Goal: Task Accomplishment & Management: Complete application form

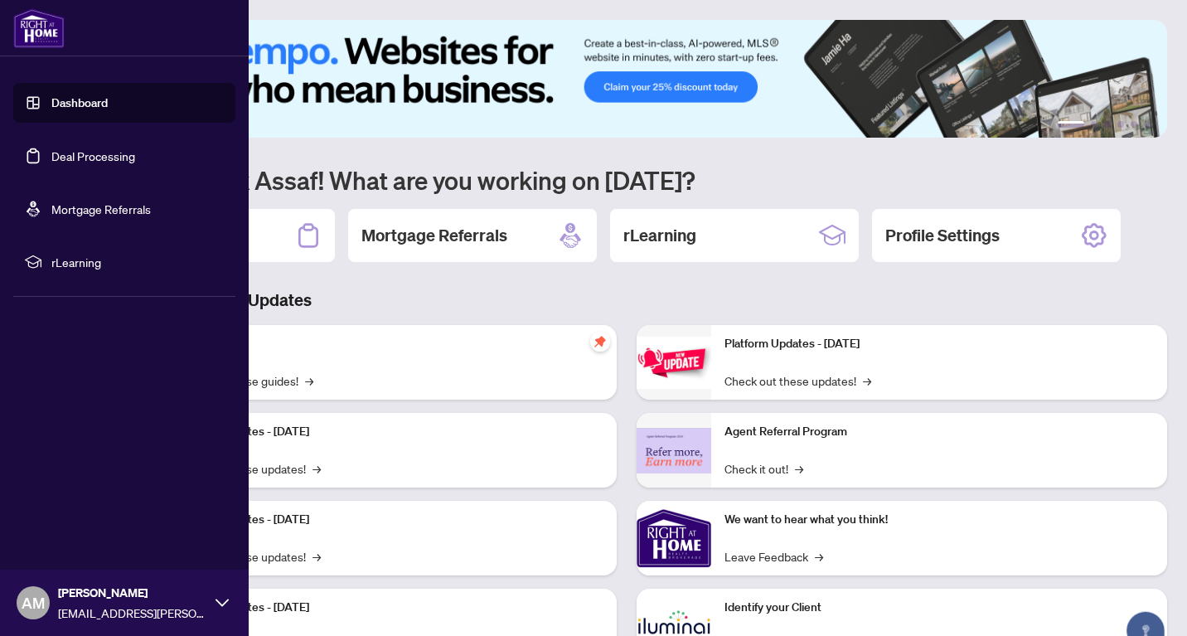
click at [51, 157] on link "Deal Processing" at bounding box center [93, 155] width 84 height 15
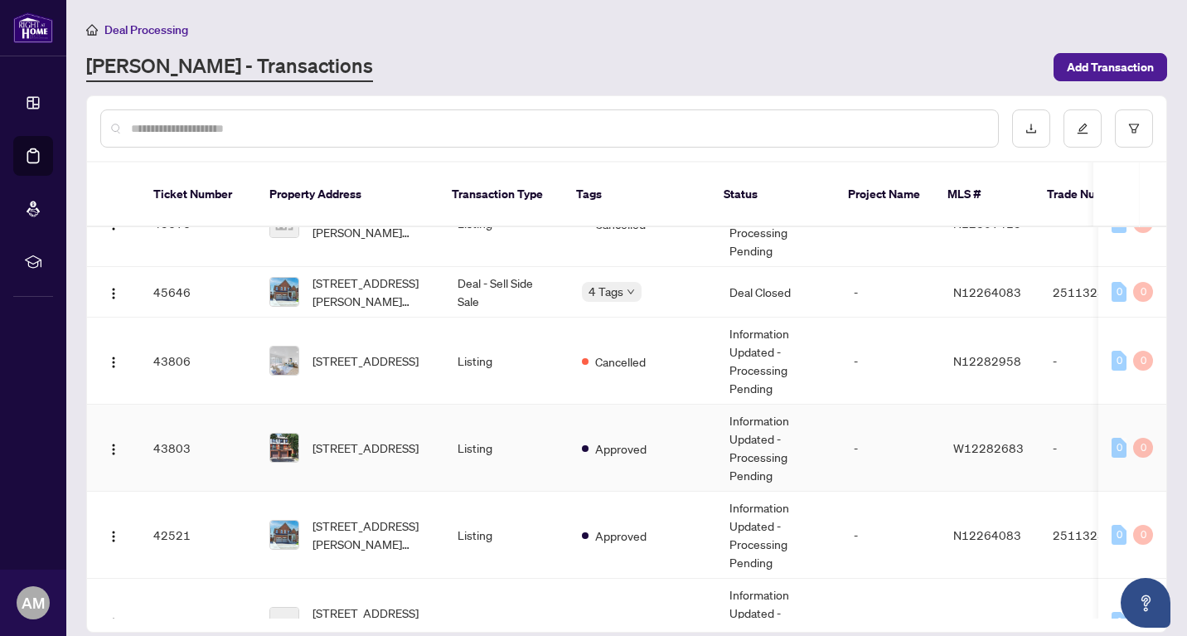
scroll to position [1071, 0]
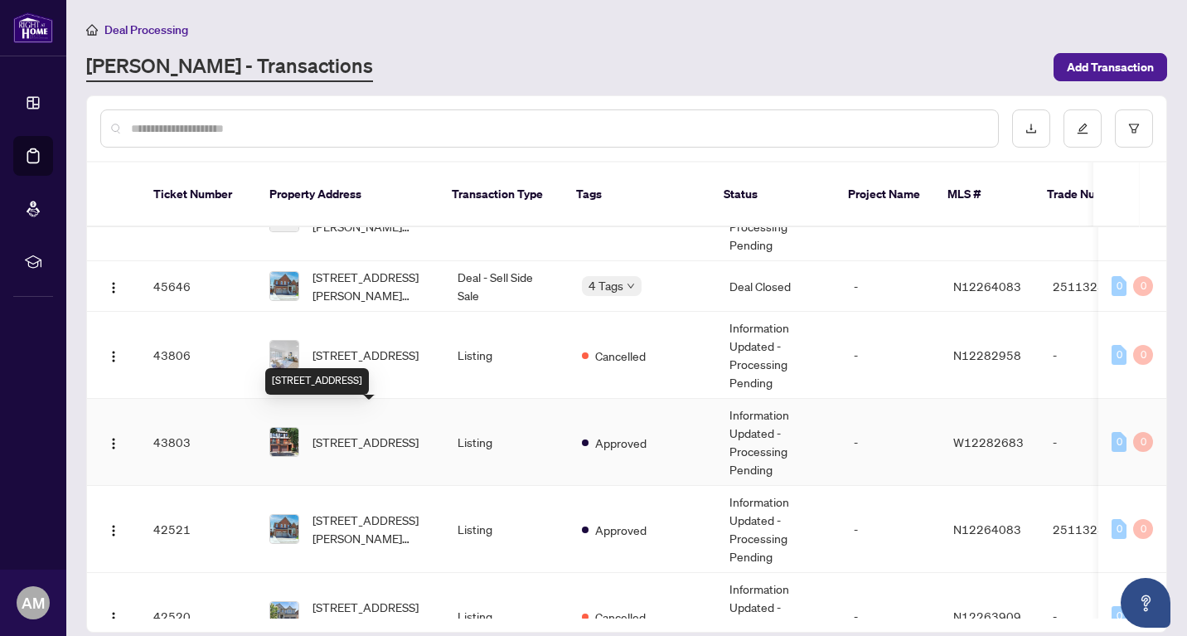
click at [382, 433] on span "[STREET_ADDRESS]" at bounding box center [365, 442] width 106 height 18
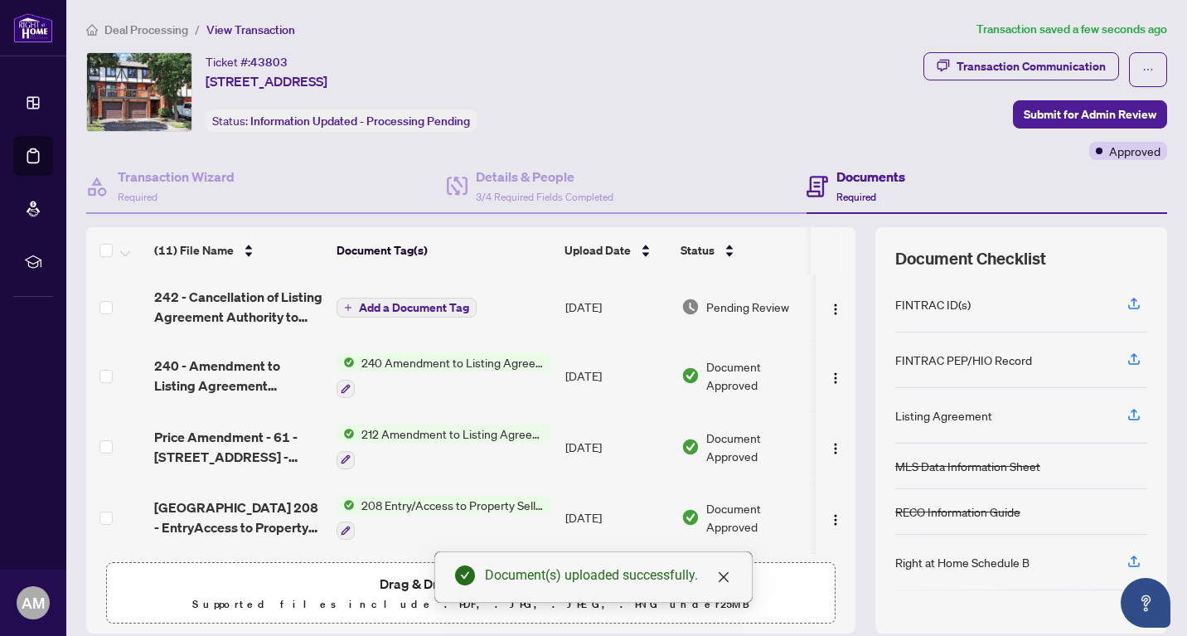
click at [405, 306] on span "Add a Document Tag" at bounding box center [414, 308] width 110 height 12
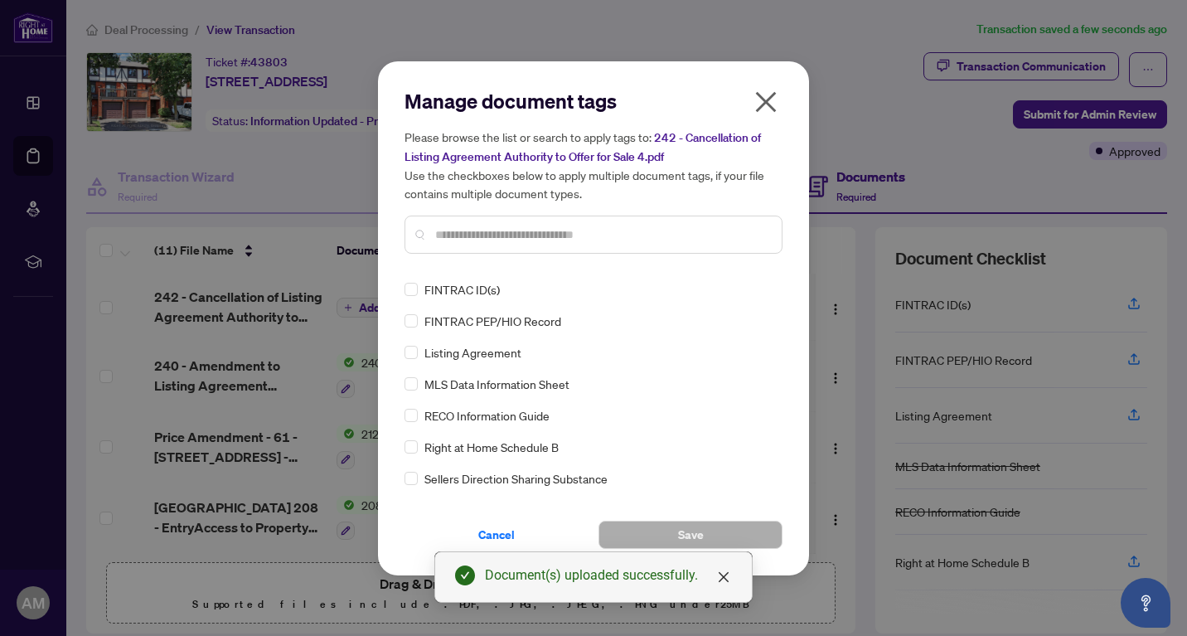
click at [472, 238] on input "text" at bounding box center [601, 234] width 333 height 18
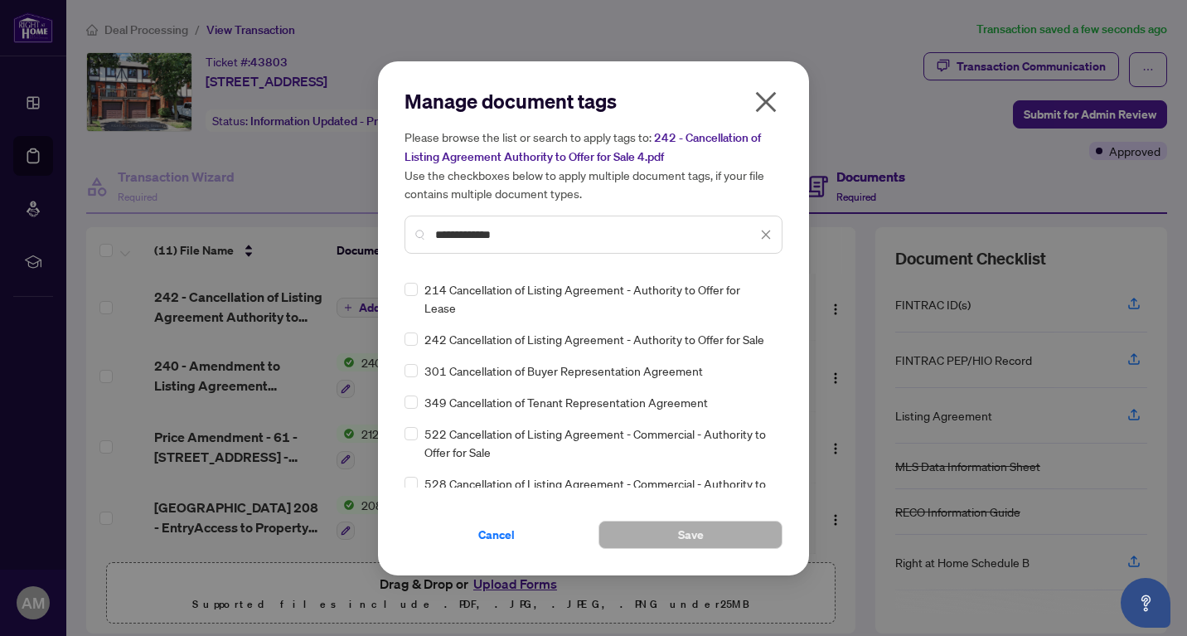
type input "**********"
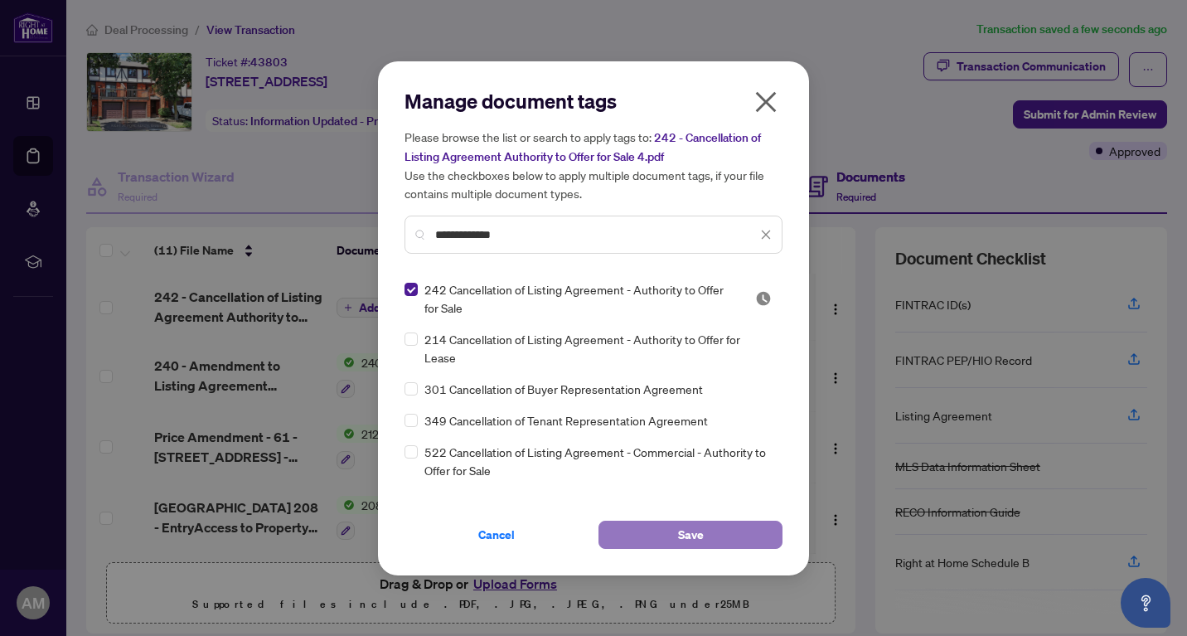
click at [739, 535] on button "Save" at bounding box center [690, 535] width 184 height 28
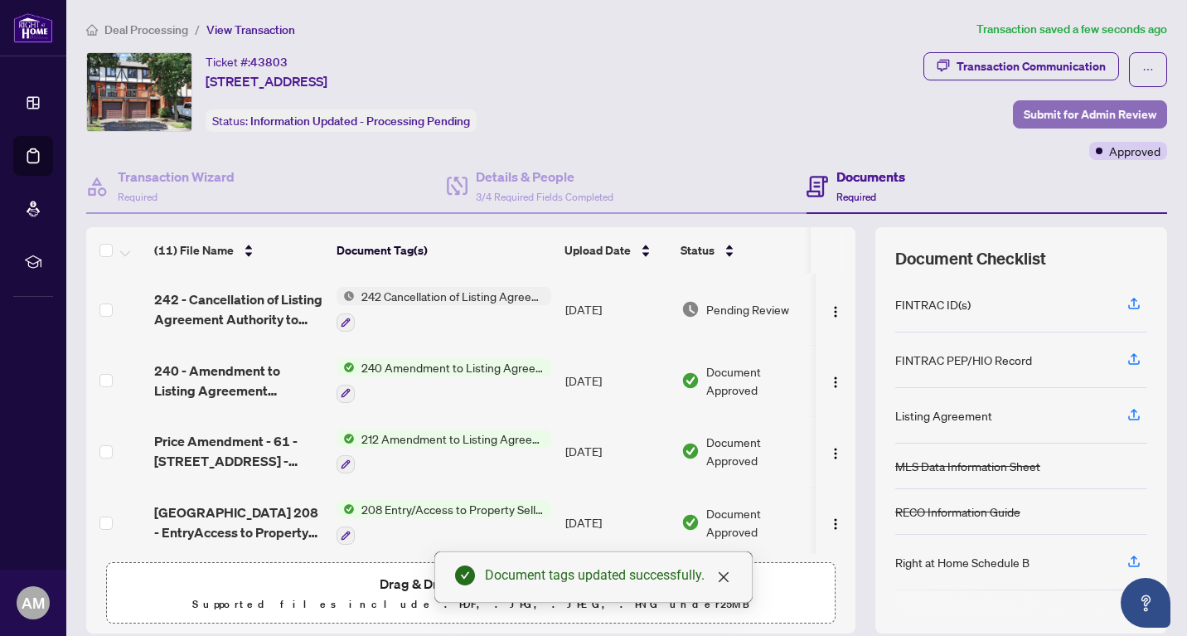
click at [1093, 107] on span "Submit for Admin Review" at bounding box center [1090, 114] width 133 height 27
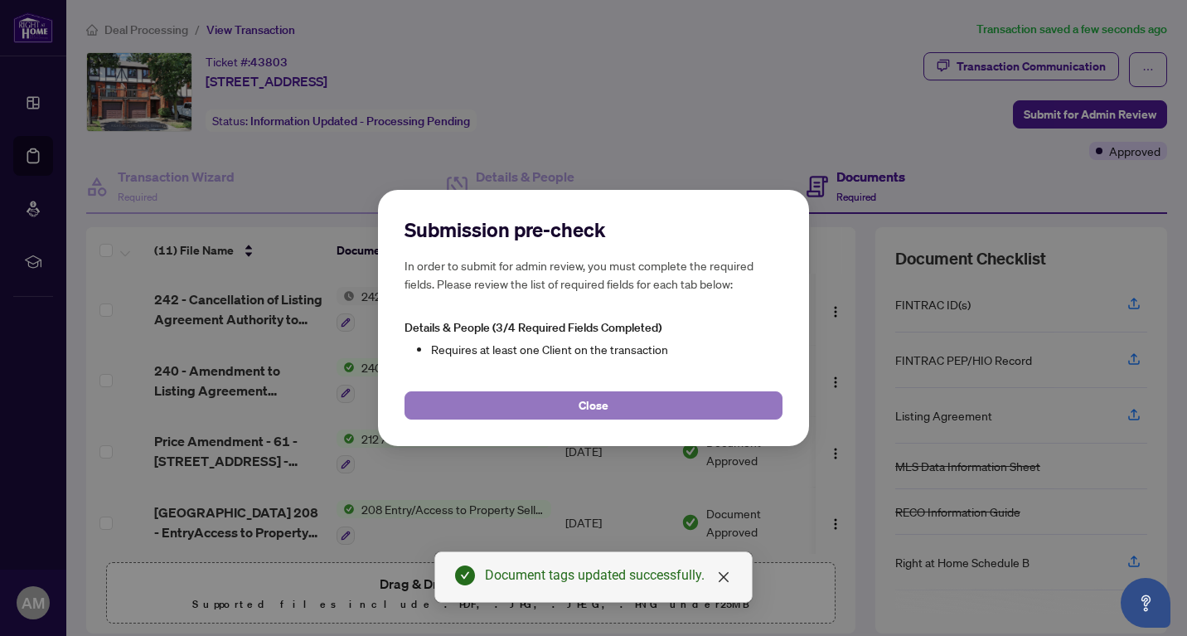
click at [617, 406] on button "Close" at bounding box center [594, 405] width 378 height 28
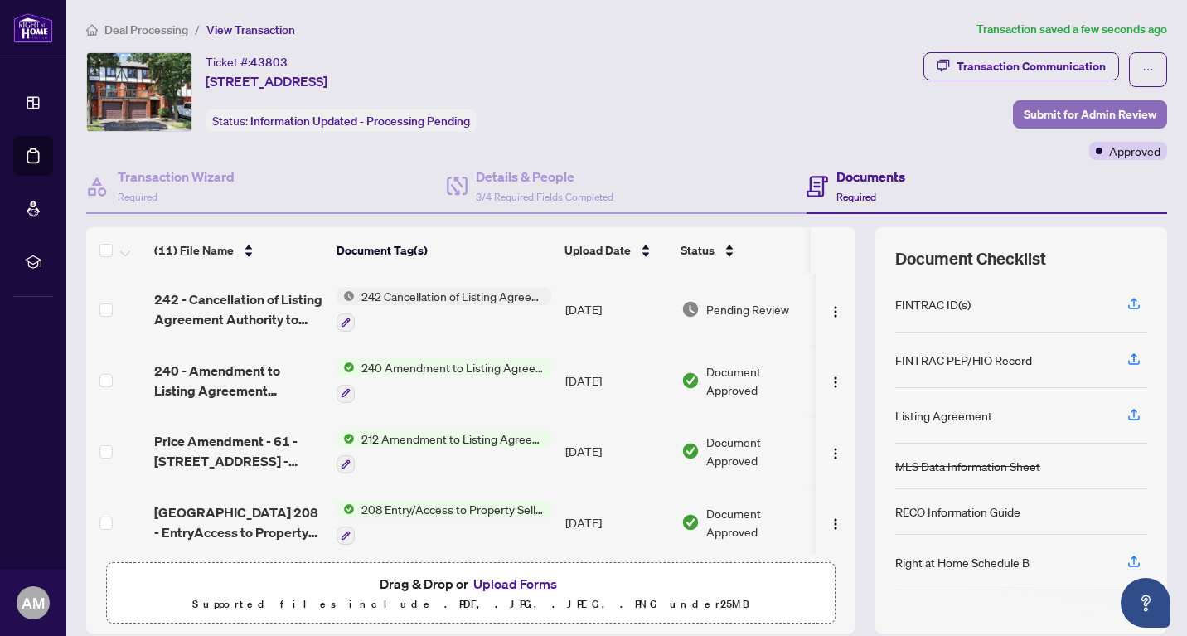
click at [1049, 112] on span "Submit for Admin Review" at bounding box center [1090, 114] width 133 height 27
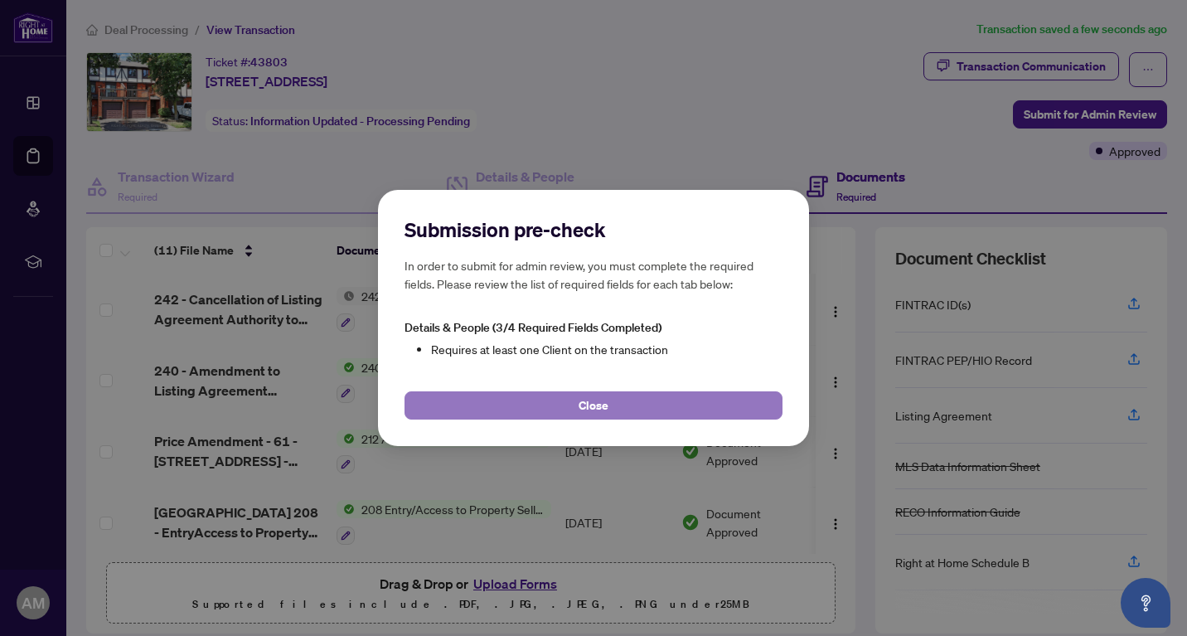
click at [521, 406] on button "Close" at bounding box center [594, 405] width 378 height 28
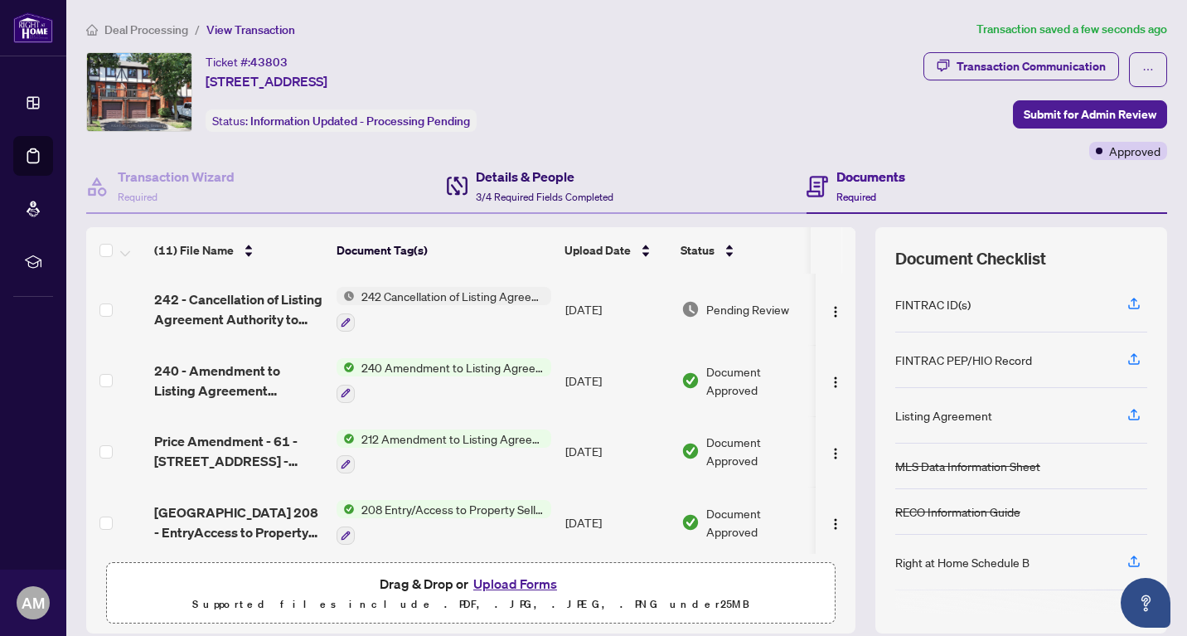
click at [526, 171] on h4 "Details & People" at bounding box center [545, 177] width 138 height 20
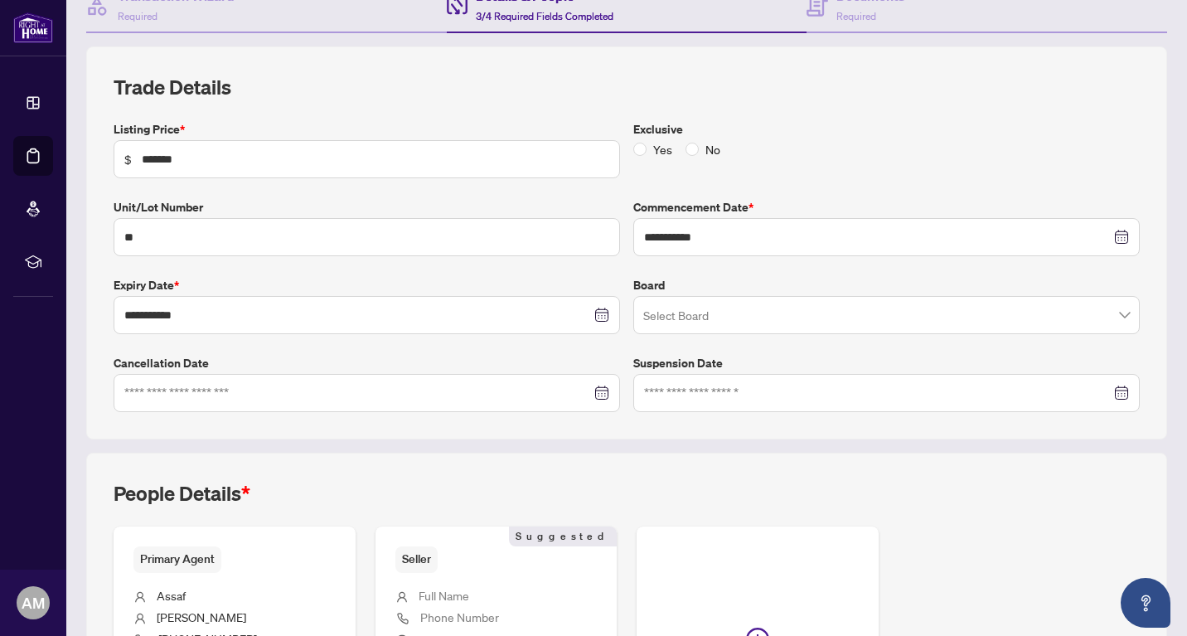
scroll to position [386, 0]
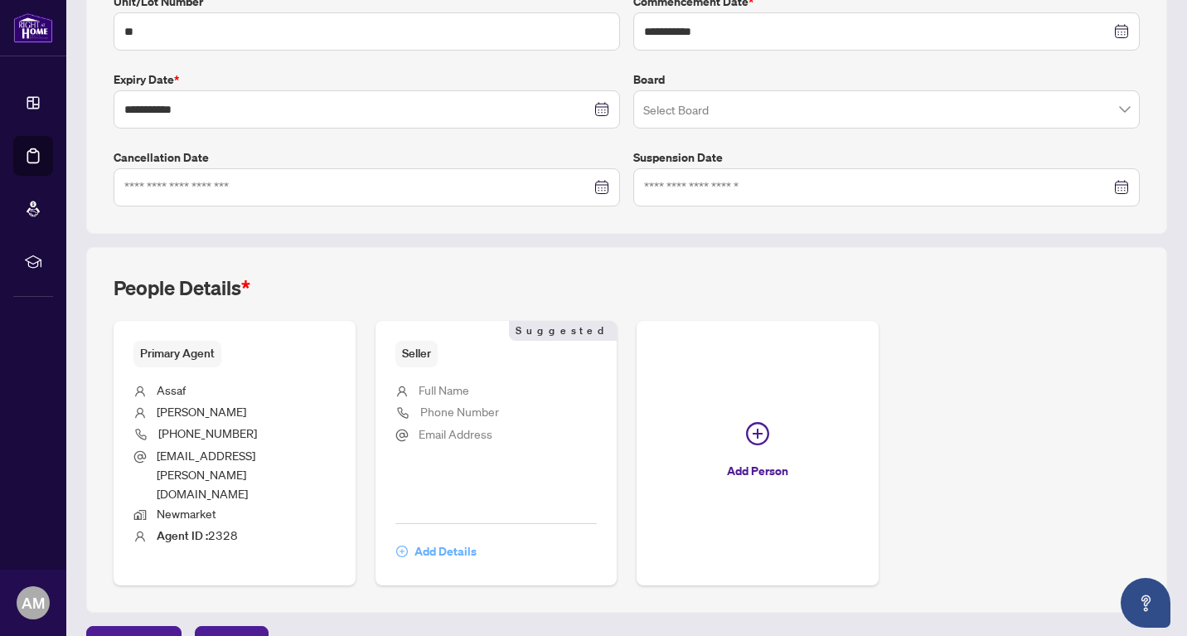
click at [437, 538] on span "Add Details" at bounding box center [445, 551] width 62 height 27
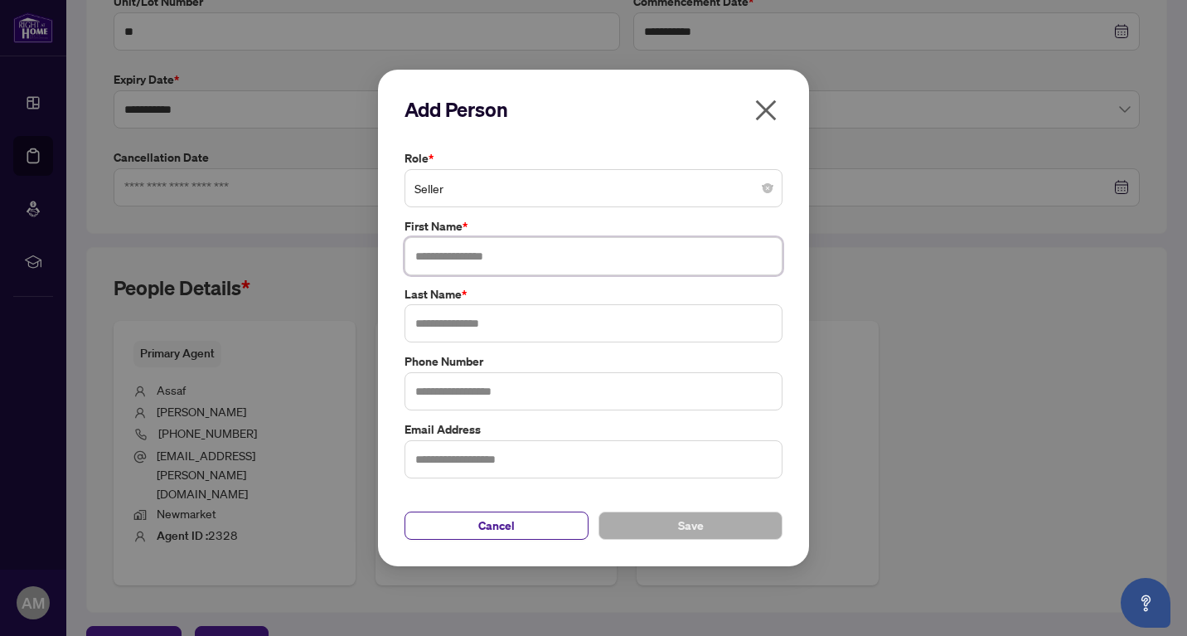
click at [473, 253] on input "text" at bounding box center [594, 256] width 378 height 38
type input "******"
click at [461, 322] on input "text" at bounding box center [594, 323] width 378 height 38
type input "********"
click at [695, 532] on span "Save" at bounding box center [691, 525] width 26 height 27
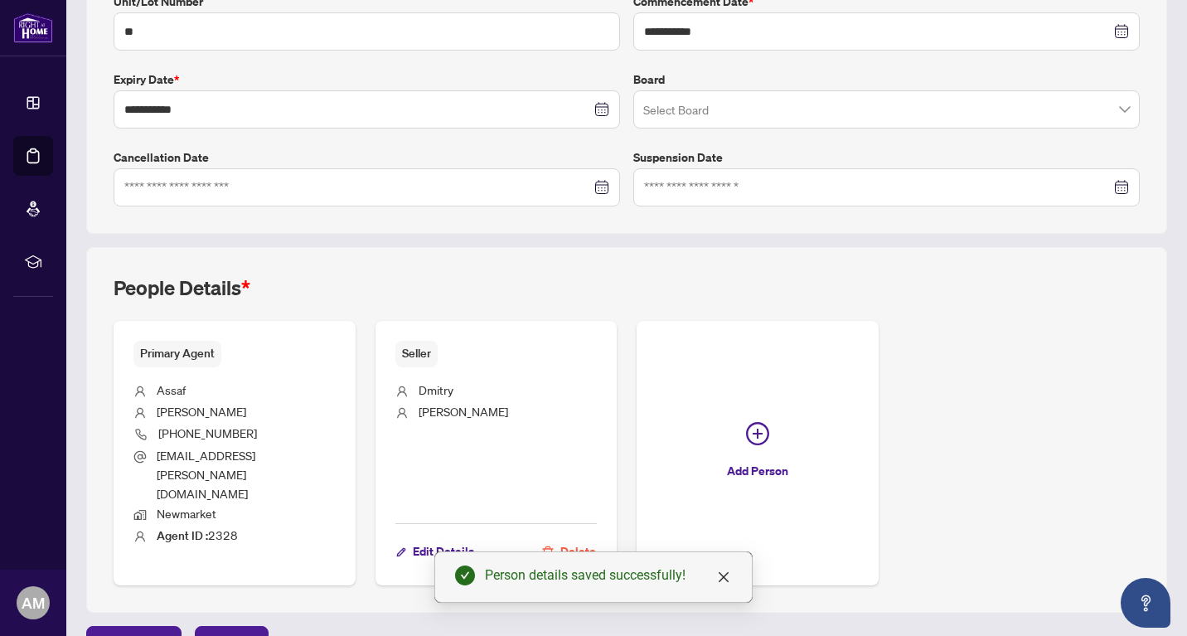
scroll to position [0, 0]
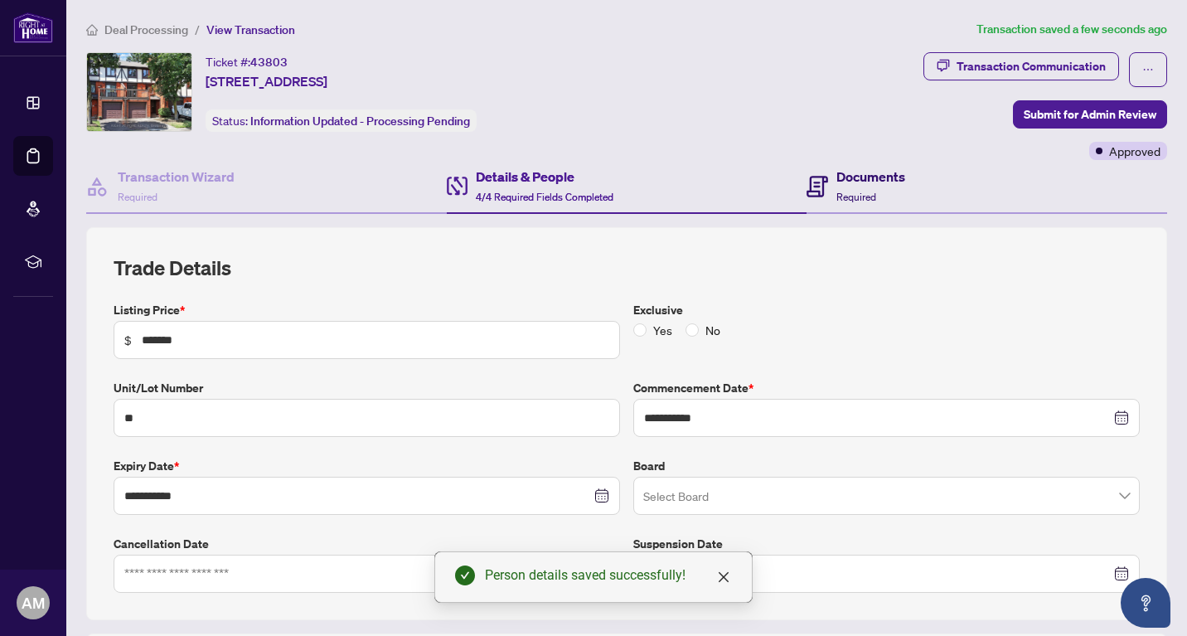
click at [862, 177] on h4 "Documents" at bounding box center [870, 177] width 69 height 20
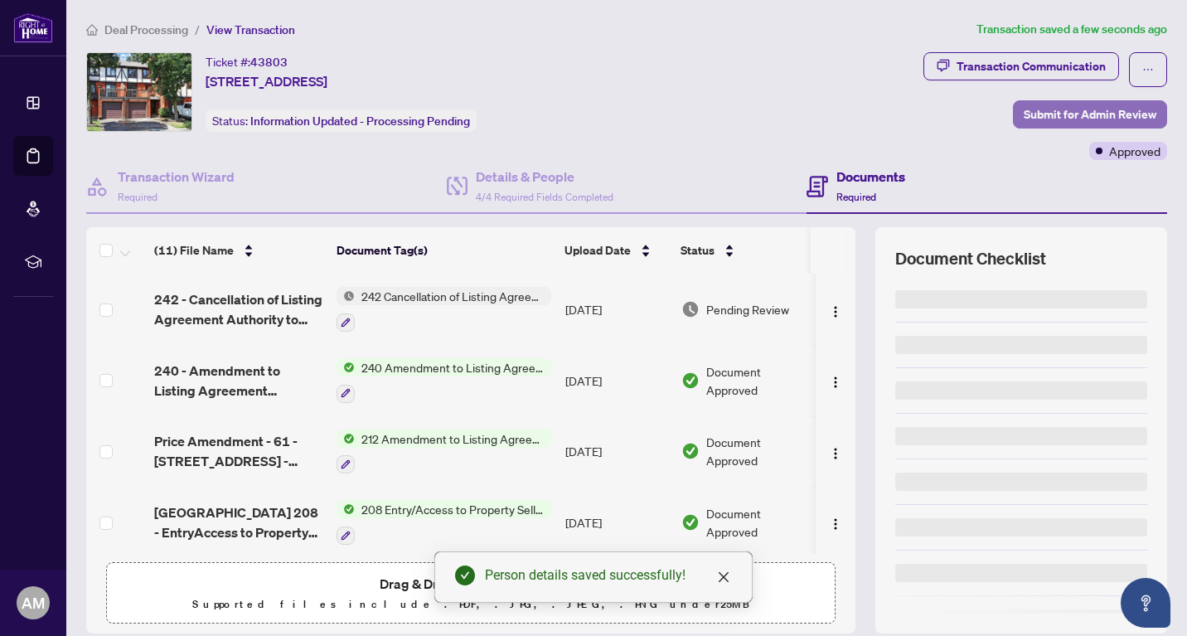
click at [1078, 113] on span "Submit for Admin Review" at bounding box center [1090, 114] width 133 height 27
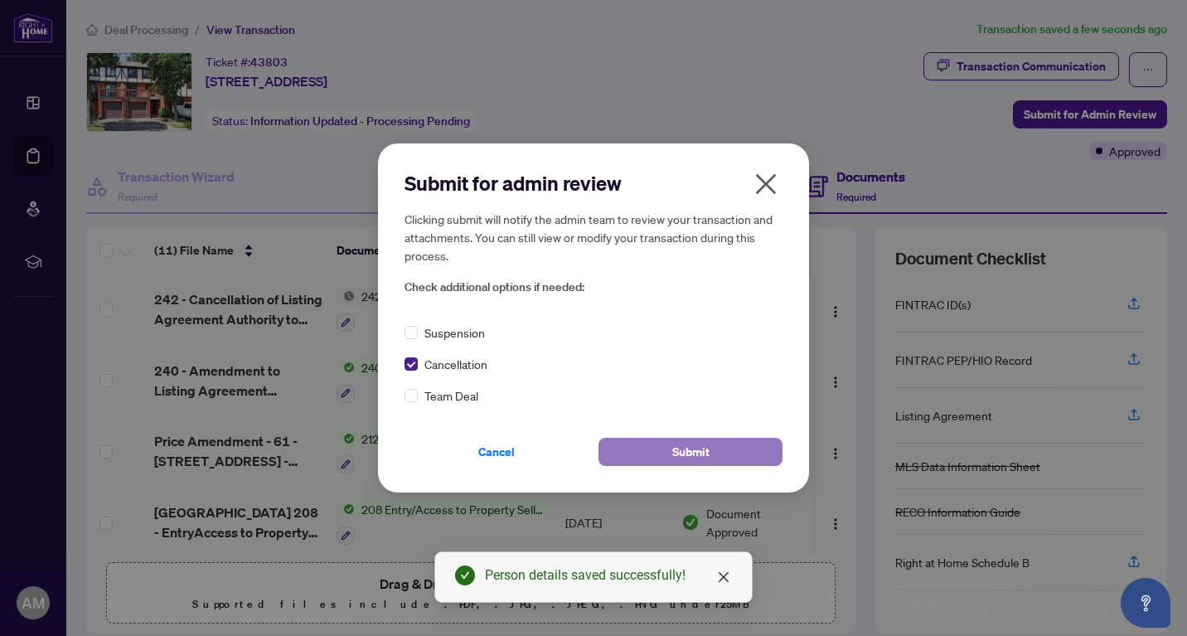
click at [646, 451] on button "Submit" at bounding box center [690, 452] width 184 height 28
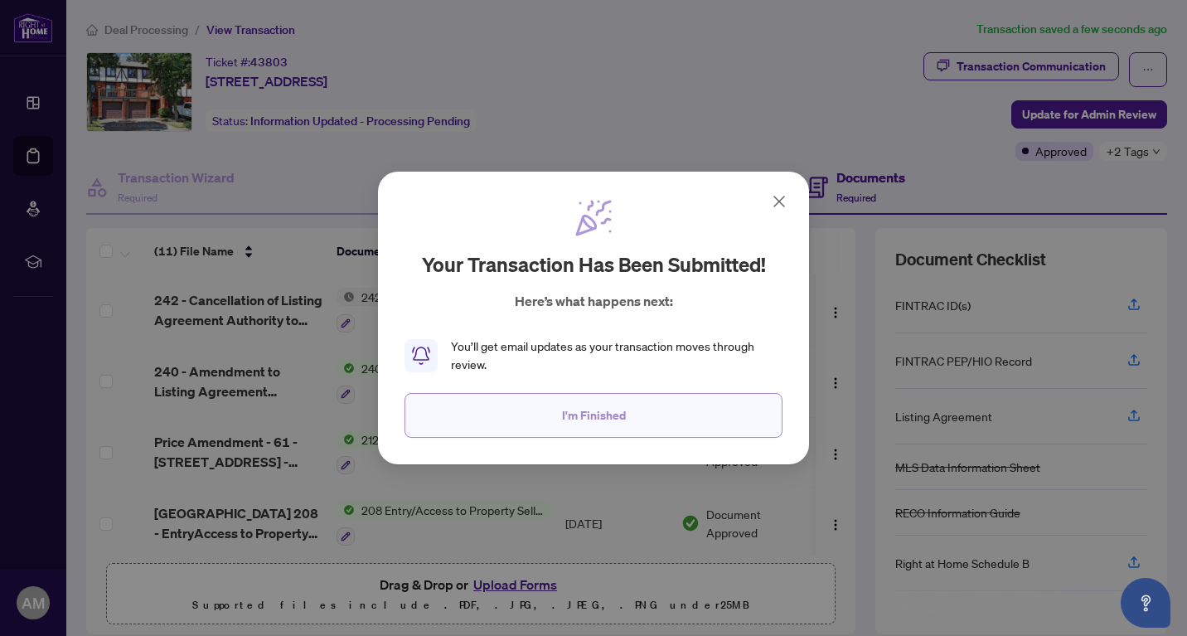
click at [632, 429] on button "I'm Finished" at bounding box center [594, 415] width 378 height 45
